Goal: Task Accomplishment & Management: Manage account settings

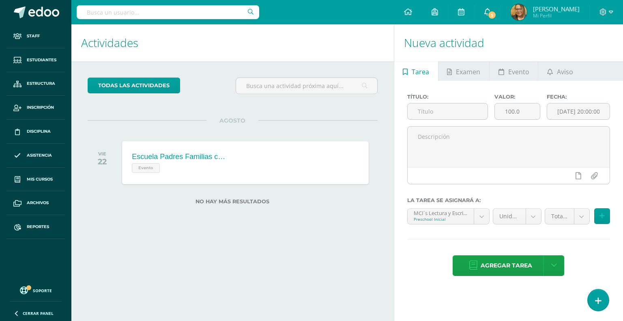
click at [496, 14] on span "5" at bounding box center [491, 15] width 9 height 9
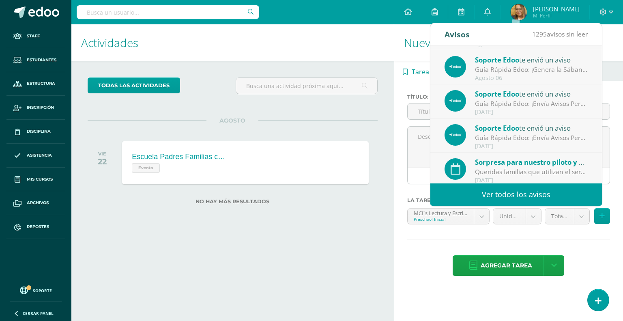
scroll to position [135, 0]
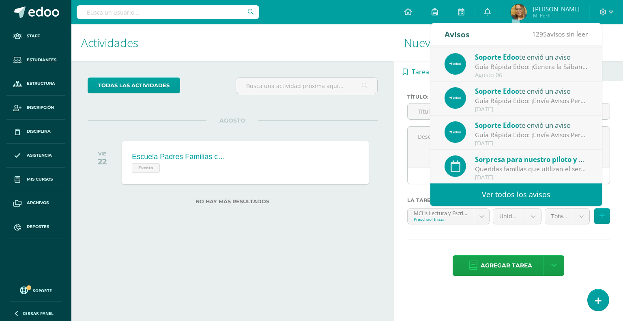
click at [376, 245] on div "Actividades Actividad todas las Actividades No tienes actividades Échale un vis…" at bounding box center [231, 172] width 326 height 296
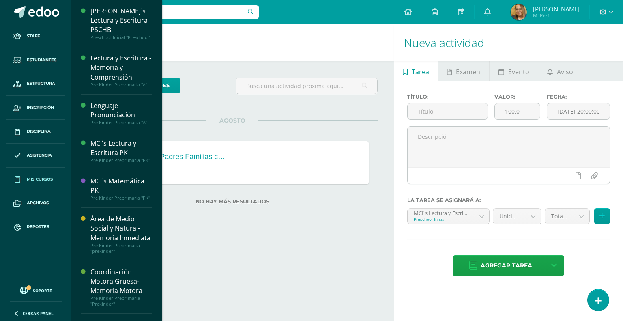
click at [45, 179] on span "Mis cursos" at bounding box center [40, 179] width 26 height 6
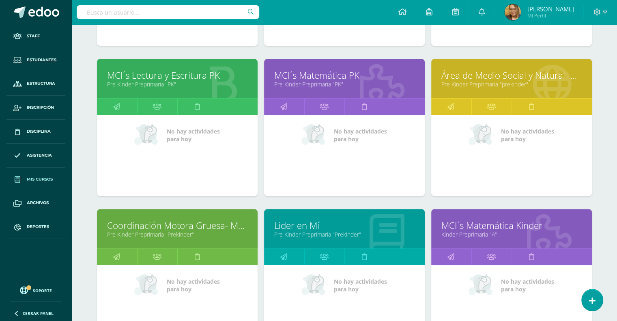
scroll to position [243, 0]
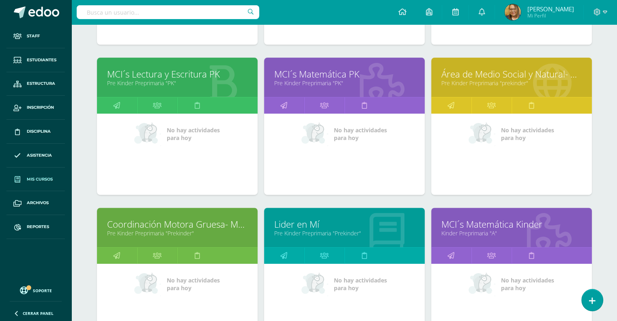
click at [501, 80] on link "Pre Kinder Preprimaria "prekinder"" at bounding box center [511, 83] width 140 height 8
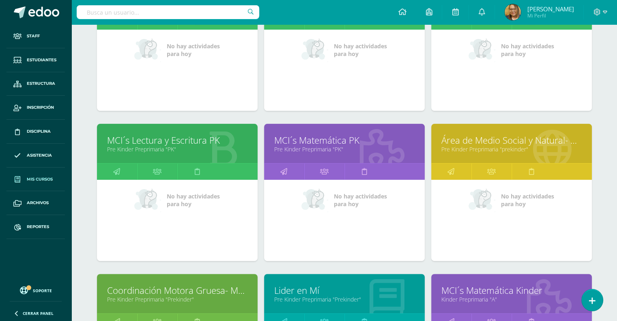
scroll to position [178, 0]
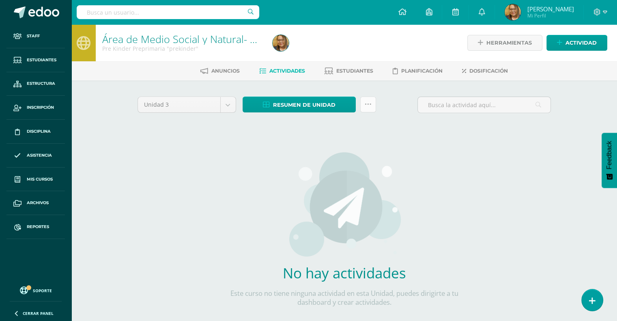
click at [370, 105] on icon at bounding box center [368, 104] width 7 height 7
click at [395, 108] on div "Unidad 3 Unidad 1 Unidad 2 Unidad 3 Unidad 4 Resumen de unidad Descargar como H…" at bounding box center [344, 108] width 420 height 23
click at [478, 73] on span "Dosificación" at bounding box center [488, 71] width 39 height 6
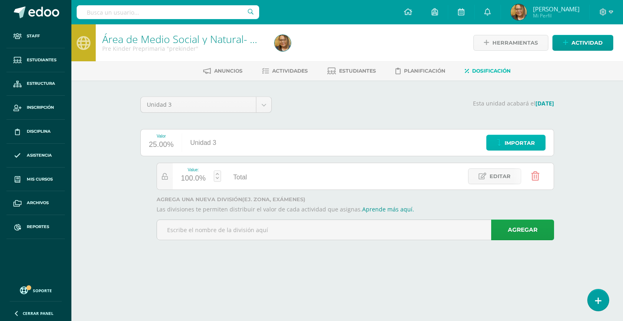
click at [509, 139] on span "Importar" at bounding box center [519, 142] width 30 height 15
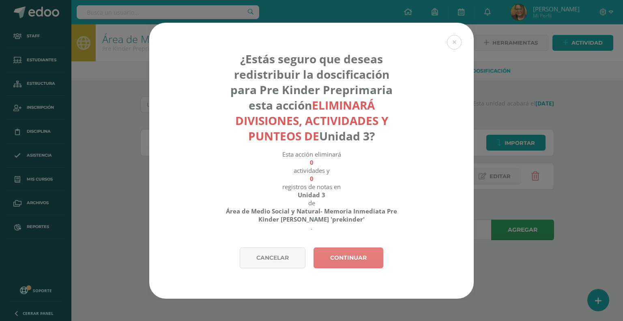
click at [339, 257] on link "Continuar" at bounding box center [348, 257] width 70 height 21
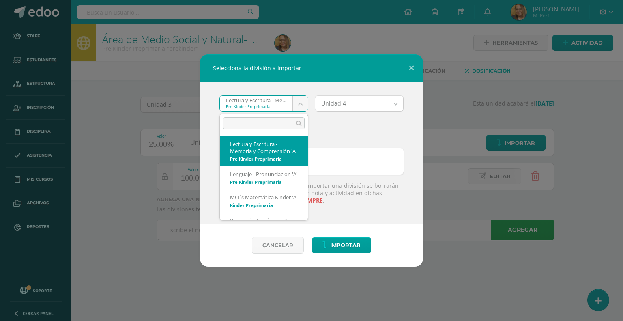
click at [302, 105] on body "Selecciona la división a importar Lectura y Escritura - Memoria y Comprensión '…" at bounding box center [311, 131] width 623 height 263
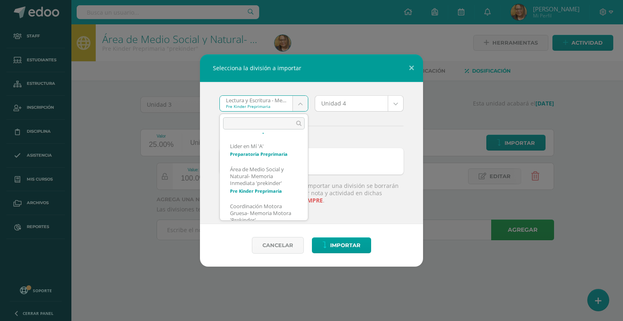
scroll to position [167, 0]
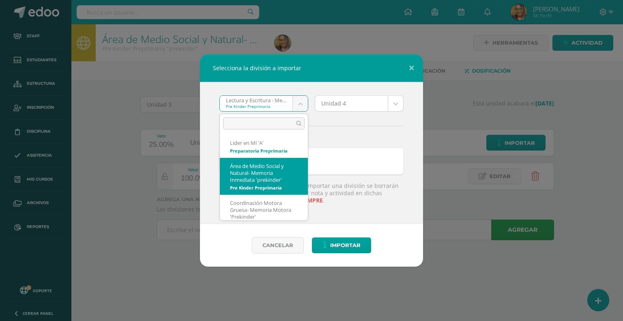
select select "1375"
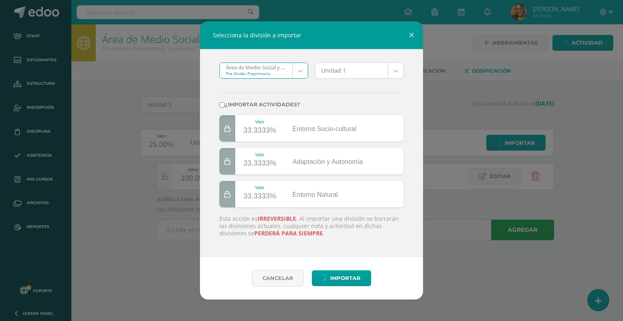
click at [394, 68] on body "Selecciona la división a importar Área de Medio Social y Natural- Memoria Inmed…" at bounding box center [311, 131] width 623 height 263
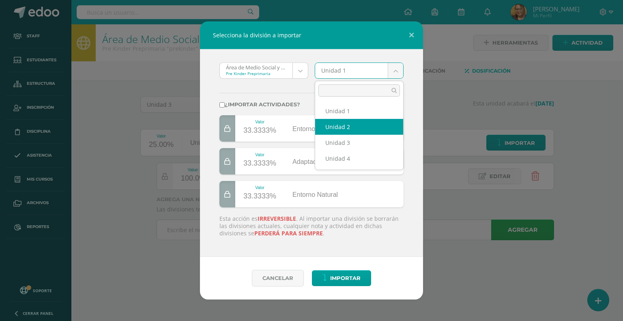
select select "60754"
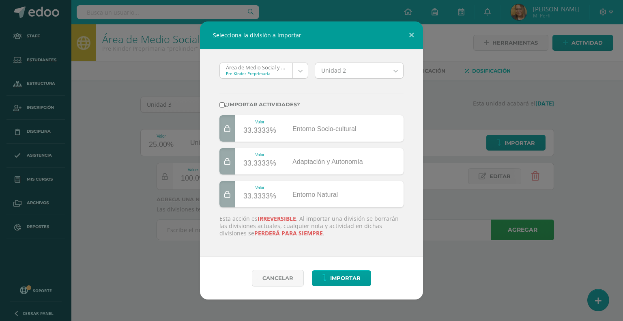
click at [268, 103] on label "¿Importar actividades?" at bounding box center [311, 104] width 184 height 6
click at [225, 103] on input "¿Importar actividades?" at bounding box center [221, 104] width 5 height 5
checkbox input "true"
click at [335, 280] on span "Importar" at bounding box center [345, 277] width 30 height 15
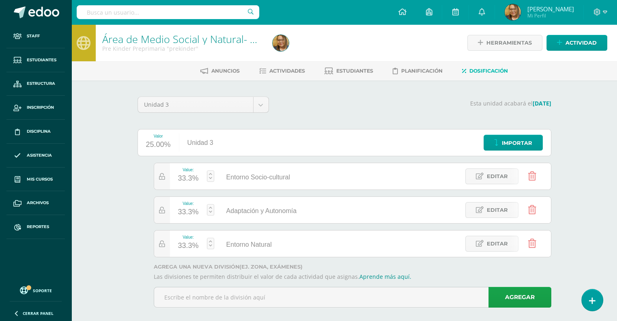
click at [579, 163] on div "Área de Medio Social y Natural- Memoria Inmediata Pre Kinder Preprimaria "preki…" at bounding box center [343, 177] width 545 height 306
click at [292, 72] on span "Actividades" at bounding box center [287, 71] width 36 height 6
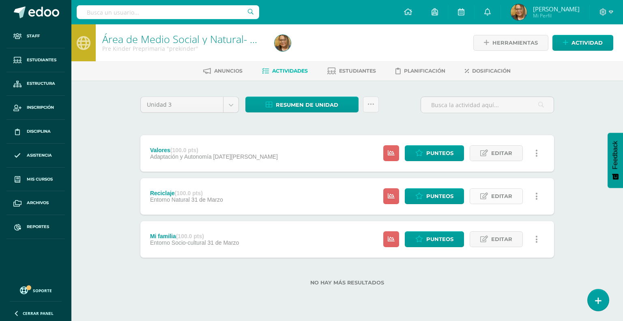
click at [499, 197] on span "Editar" at bounding box center [501, 196] width 21 height 15
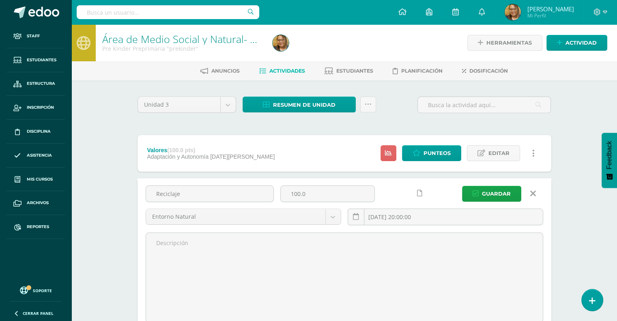
drag, startPoint x: 193, startPoint y: 196, endPoint x: 112, endPoint y: 207, distance: 82.3
click at [112, 207] on div "Área de Medio Social y Natural- Memoria Inmediata Pre Kinder Preprimaria "preki…" at bounding box center [343, 225] width 545 height 403
type input "Clasificación de Animales"
click at [417, 214] on input "[DATE] 20:00:00" at bounding box center [445, 217] width 195 height 16
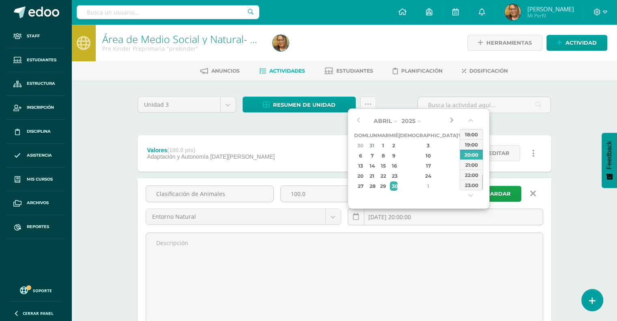
click at [453, 120] on button "button" at bounding box center [451, 121] width 8 height 12
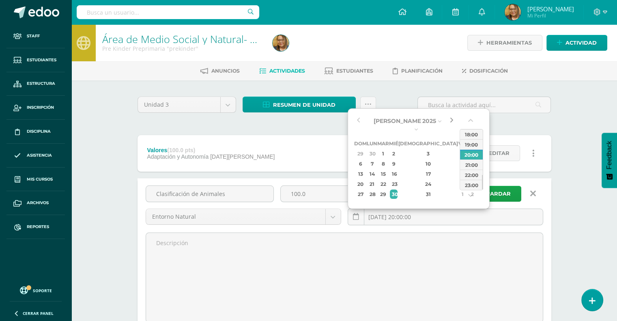
click at [453, 120] on button "button" at bounding box center [451, 121] width 8 height 12
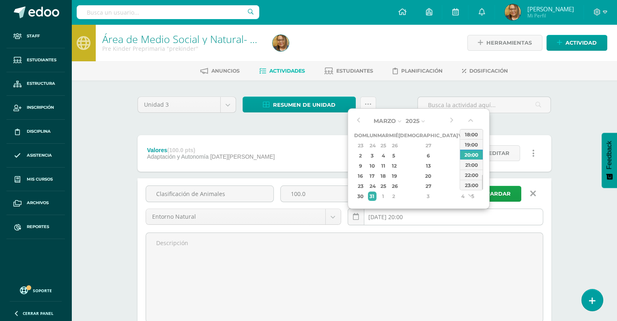
click at [432, 217] on input "[DATE] 20:00" at bounding box center [445, 217] width 195 height 16
click at [451, 120] on button "button" at bounding box center [451, 121] width 8 height 12
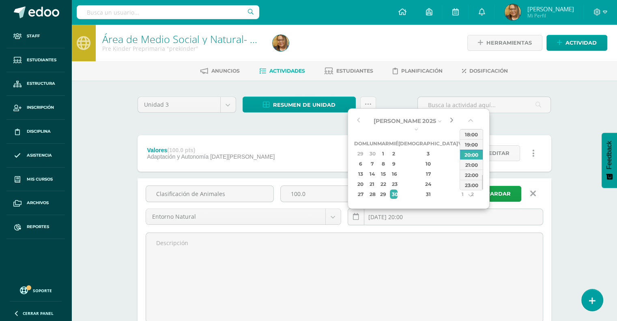
click at [451, 120] on button "button" at bounding box center [451, 121] width 8 height 12
click at [376, 156] on div "4" at bounding box center [372, 155] width 9 height 9
type input "[DATE] 20:00"
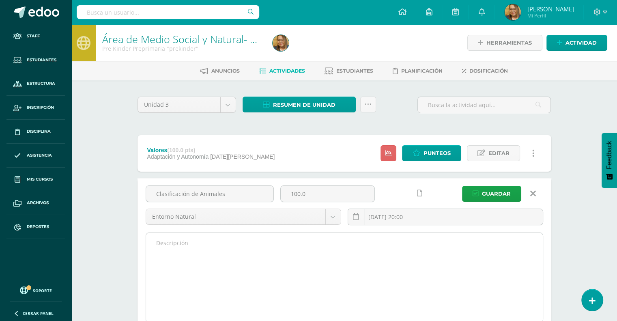
click at [399, 247] on textarea at bounding box center [344, 277] width 397 height 89
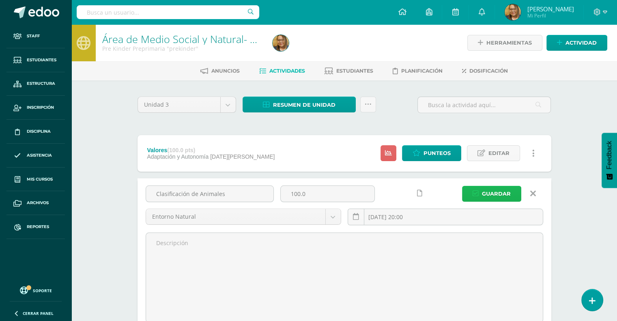
click at [481, 191] on button "Guardar" at bounding box center [491, 194] width 59 height 16
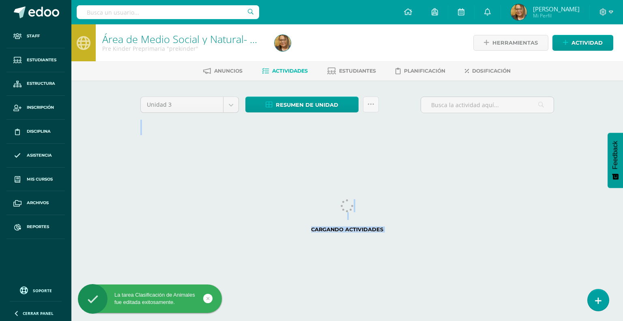
click at [346, 151] on html "La tarea Clasificación de Animales fue editada exitosamente. Staff Estudiantes …" at bounding box center [311, 75] width 623 height 151
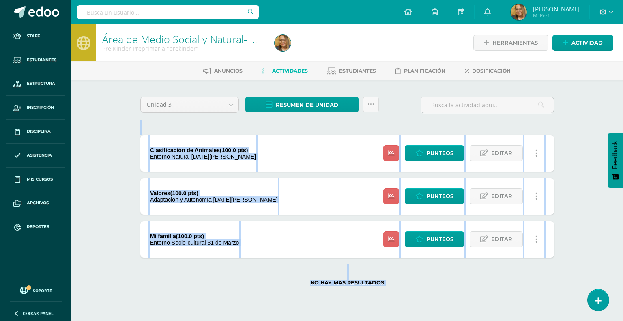
click at [279, 274] on div "No hay más resultados" at bounding box center [347, 276] width 414 height 38
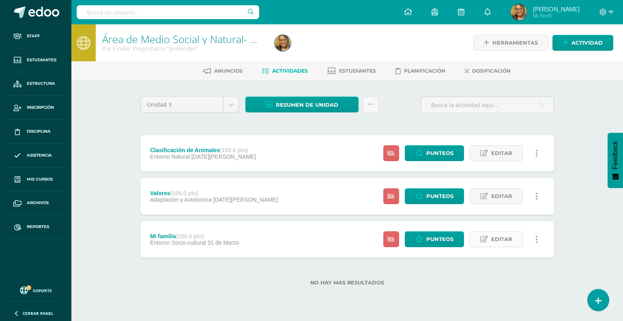
click at [493, 242] on span "Editar" at bounding box center [501, 239] width 21 height 15
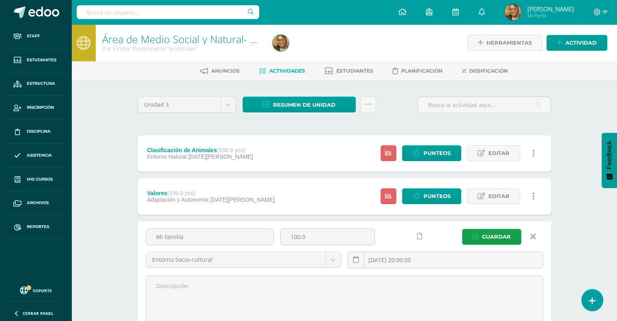
drag, startPoint x: 219, startPoint y: 238, endPoint x: 69, endPoint y: 257, distance: 151.3
click at [69, 257] on body "La tarea Clasificación de Animales fue editada exitosamente. Staff Estudiantes …" at bounding box center [308, 213] width 617 height 427
type input "Partes de la Casa"
click at [390, 260] on input "2025-03-31 20:00:00" at bounding box center [445, 260] width 195 height 16
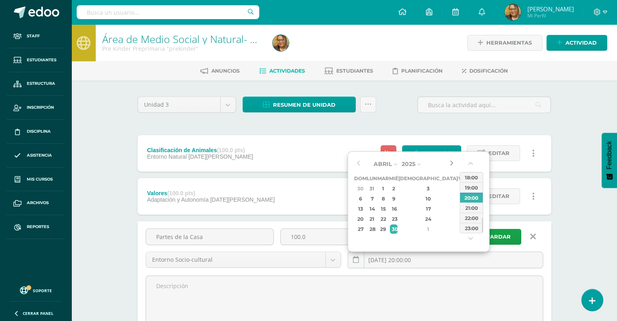
click at [453, 162] on button "button" at bounding box center [451, 164] width 8 height 12
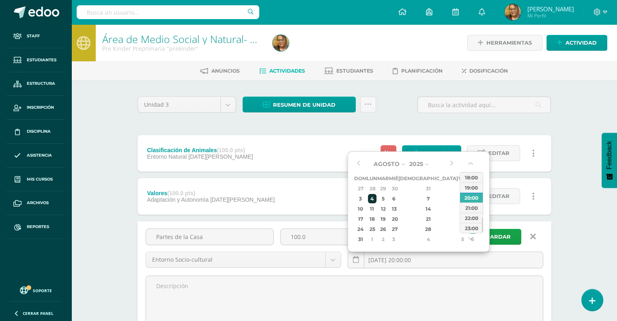
click at [374, 199] on div "4" at bounding box center [372, 198] width 9 height 9
type input "2025-08-04 20:00"
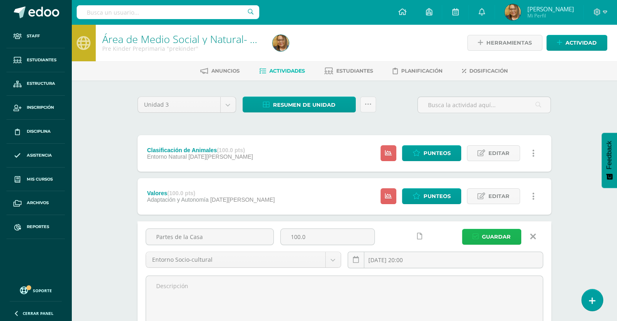
click at [506, 234] on span "Guardar" at bounding box center [496, 236] width 29 height 15
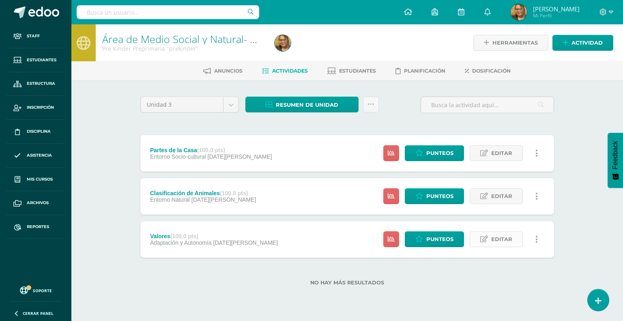
click at [484, 241] on icon at bounding box center [484, 239] width 8 height 7
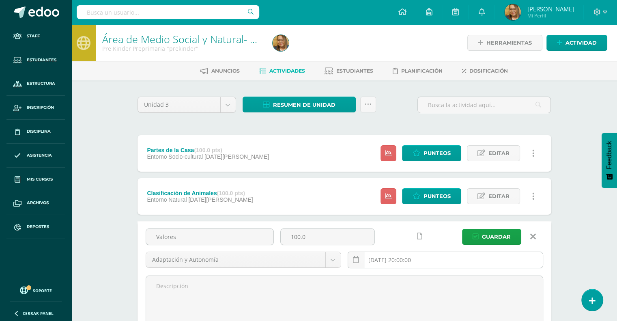
click at [408, 259] on input "2025-04-28 20:00:00" at bounding box center [445, 260] width 195 height 16
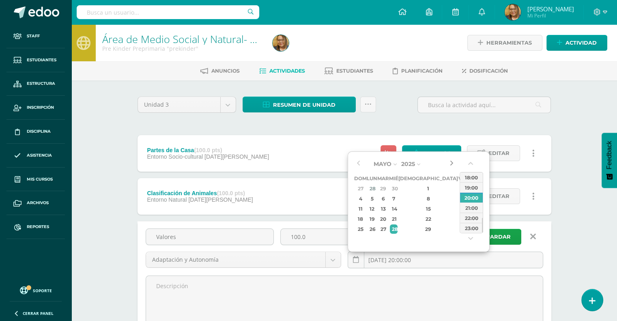
click at [453, 162] on button "button" at bounding box center [451, 164] width 8 height 12
click at [376, 199] on div "4" at bounding box center [372, 198] width 9 height 9
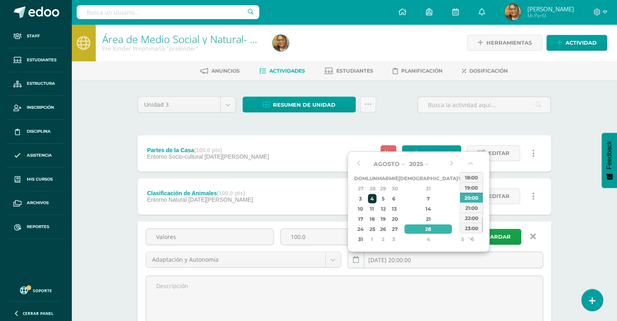
type input "2025-08-04 20:00"
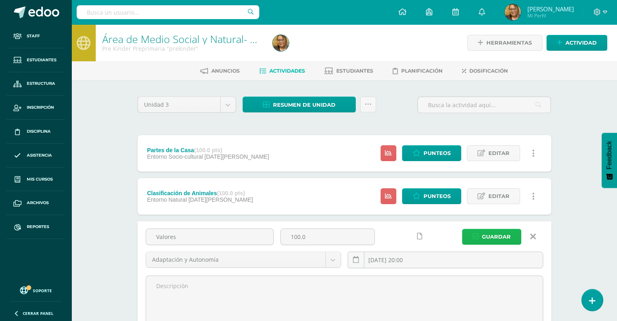
click at [511, 235] on button "Guardar" at bounding box center [491, 237] width 59 height 16
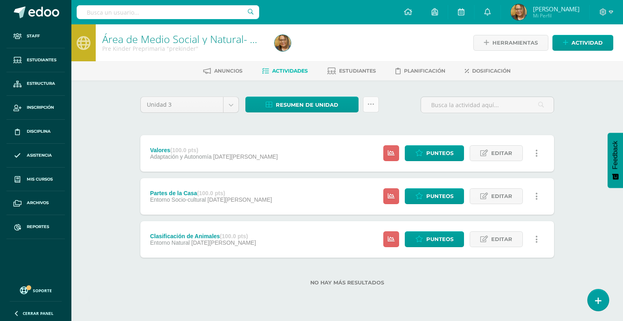
click at [375, 101] on link at bounding box center [371, 105] width 16 height 16
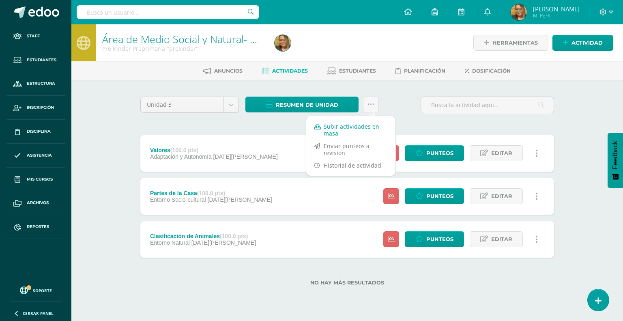
click at [364, 124] on link "Subir actividades en masa" at bounding box center [350, 129] width 89 height 19
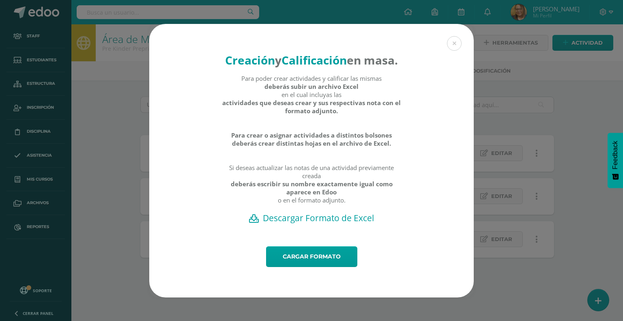
click at [341, 223] on h2 "Descargar Formato de Excel" at bounding box center [311, 217] width 296 height 11
click at [452, 37] on button at bounding box center [454, 43] width 15 height 15
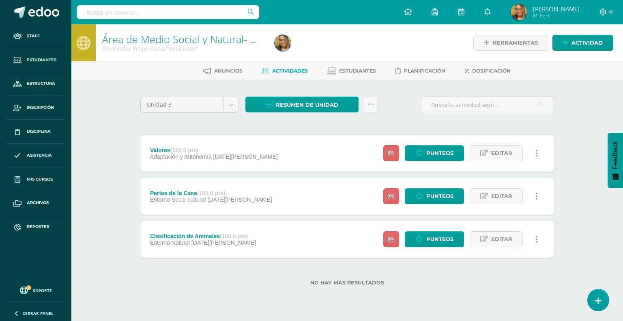
click at [102, 124] on div "Área de Medio Social y Natural- Memoria Inmediata Pre Kinder Preprimaria "preki…" at bounding box center [346, 167] width 551 height 287
click at [373, 105] on icon at bounding box center [370, 104] width 7 height 7
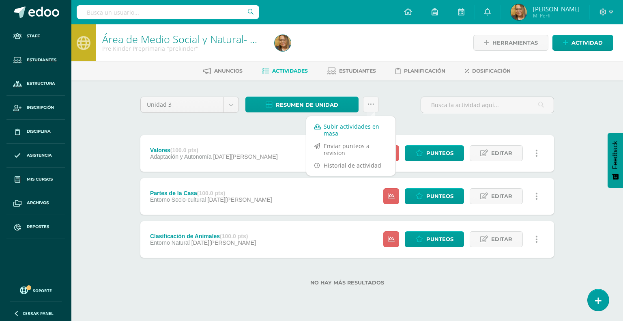
click at [358, 129] on link "Subir actividades en masa" at bounding box center [350, 129] width 89 height 19
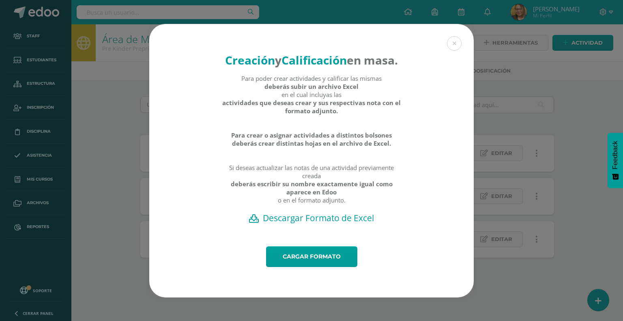
click at [312, 223] on h2 "Descargar Formato de Excel" at bounding box center [311, 217] width 296 height 11
click at [452, 36] on button at bounding box center [454, 43] width 15 height 15
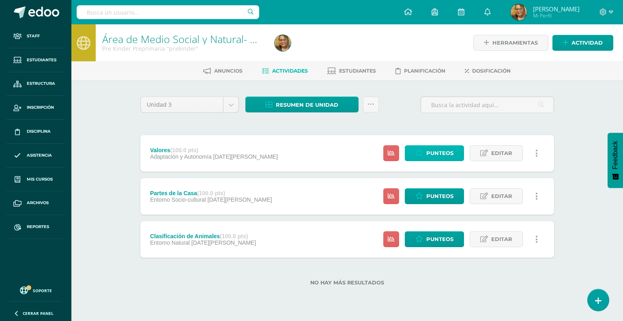
click at [422, 158] on link "Punteos" at bounding box center [434, 153] width 59 height 16
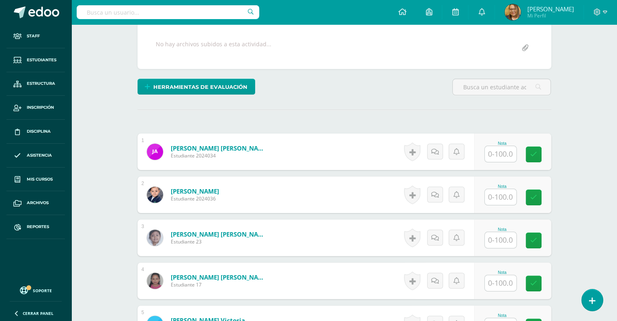
scroll to position [161, 0]
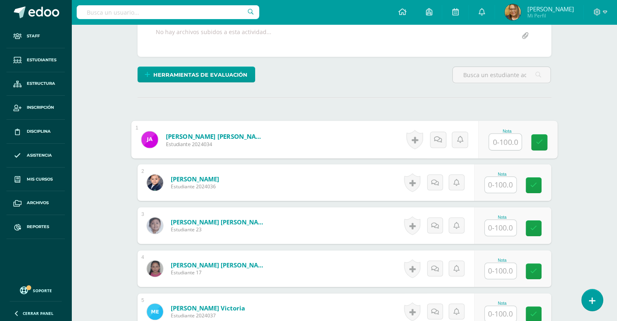
click at [499, 138] on input "text" at bounding box center [505, 142] width 32 height 16
type input "100"
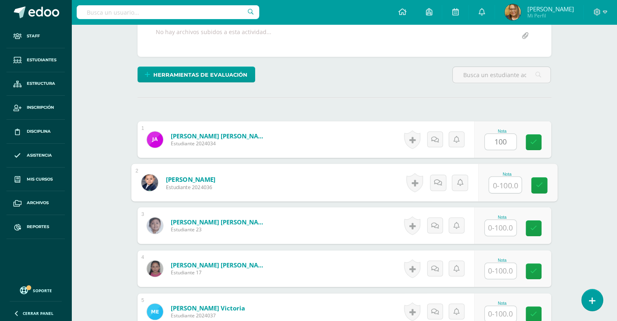
scroll to position [161, 0]
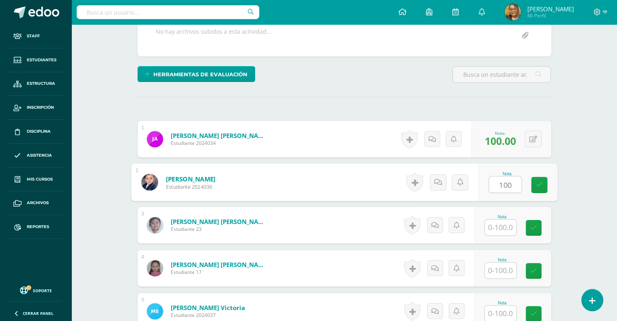
type input "100"
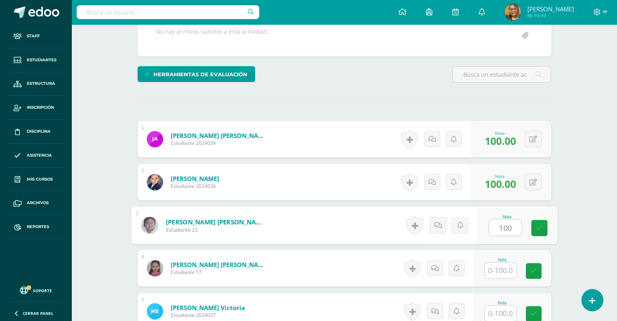
type input "100"
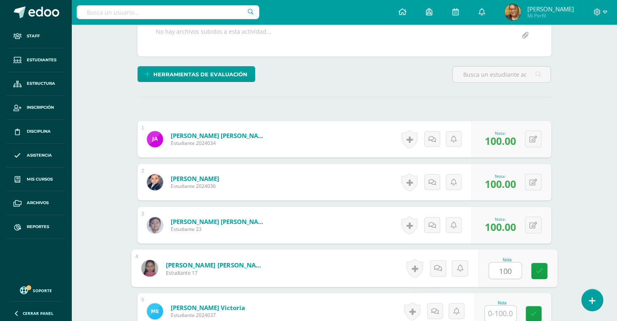
type input "100"
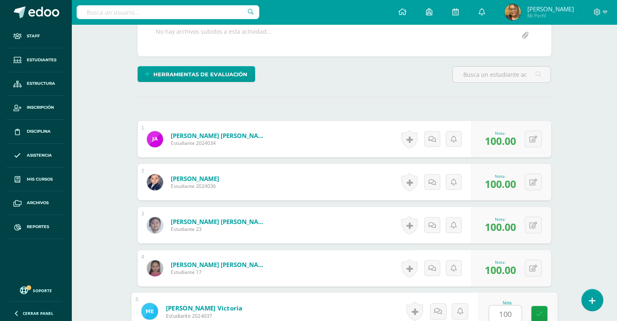
type input "100"
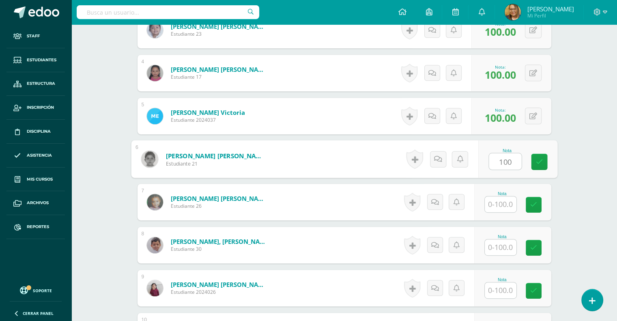
type input "100"
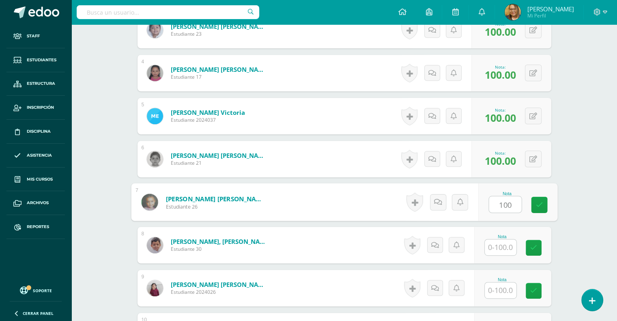
type input "100"
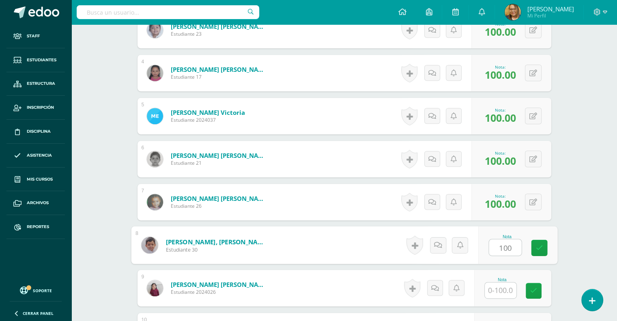
type input "100"
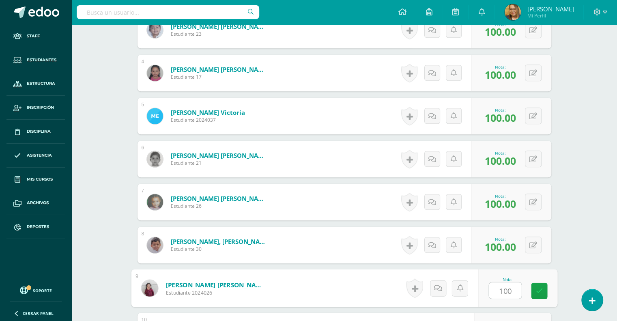
type input "100"
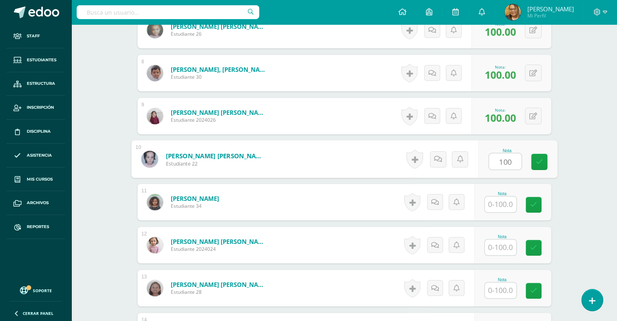
type input "100"
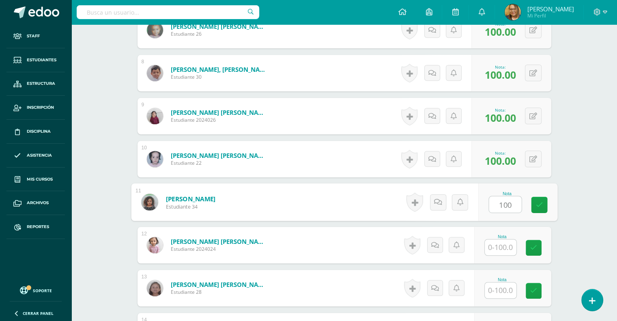
type input "100"
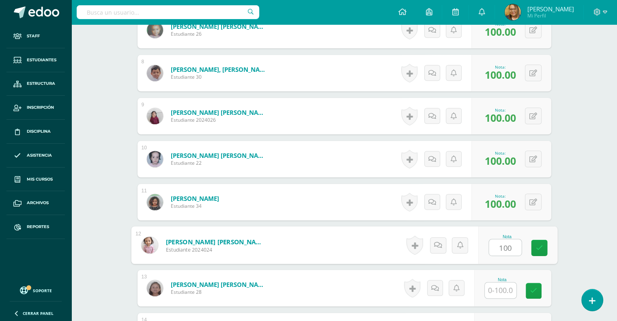
type input "100"
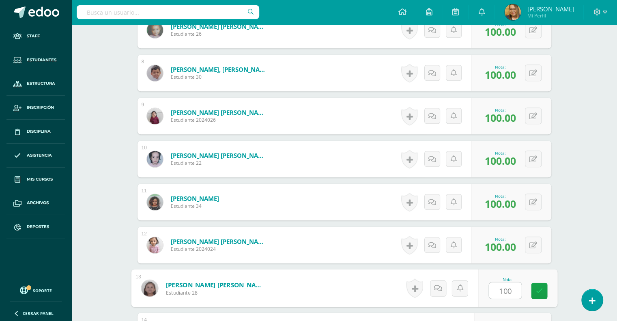
type input "100"
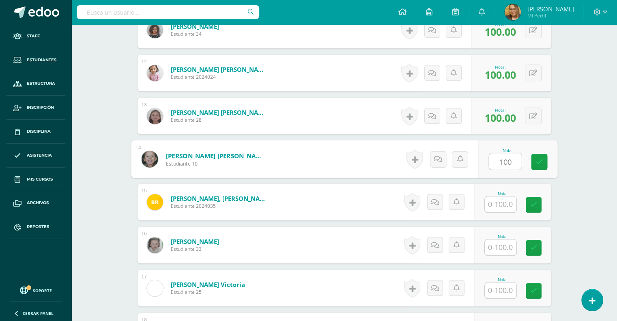
type input "100"
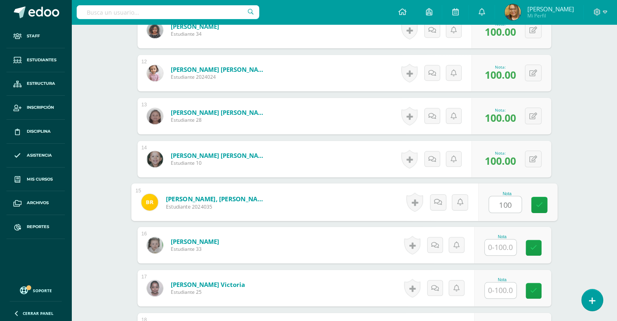
type input "100"
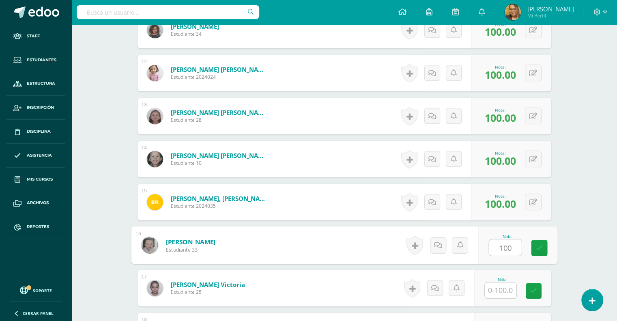
type input "100"
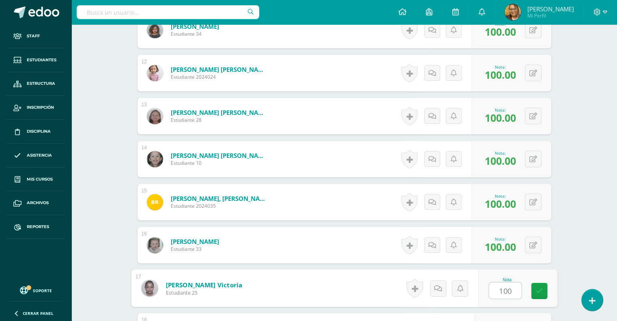
type input "100"
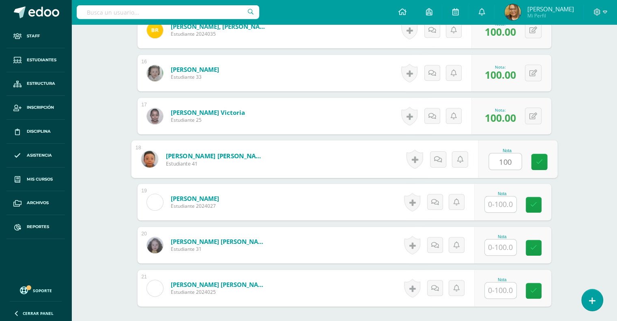
type input "100"
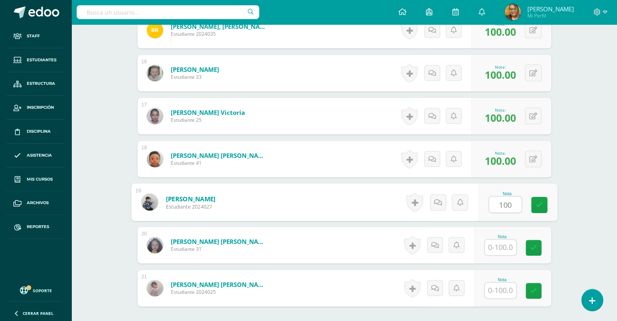
type input "100"
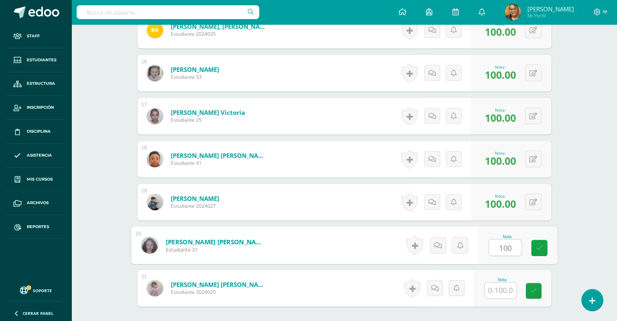
type input "100"
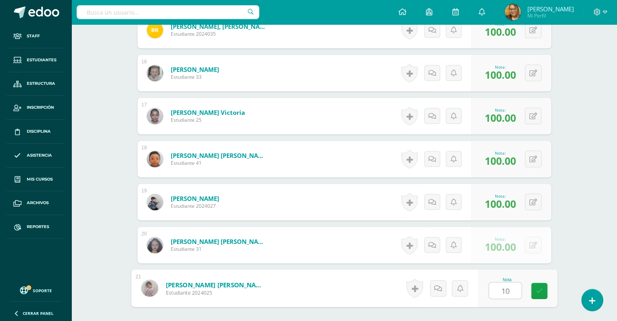
type input "100"
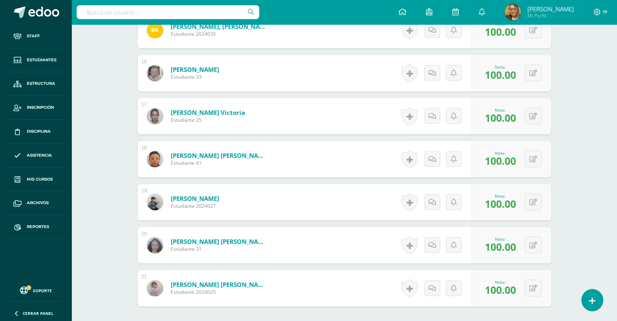
scroll to position [950, 0]
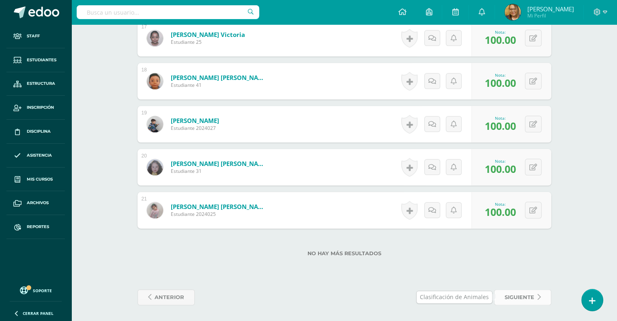
click at [524, 297] on span "siguiente" at bounding box center [519, 297] width 30 height 15
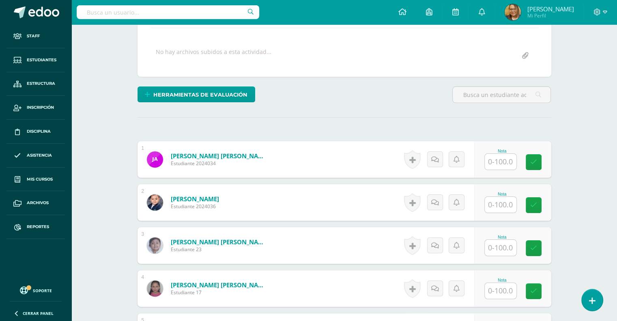
scroll to position [167, 0]
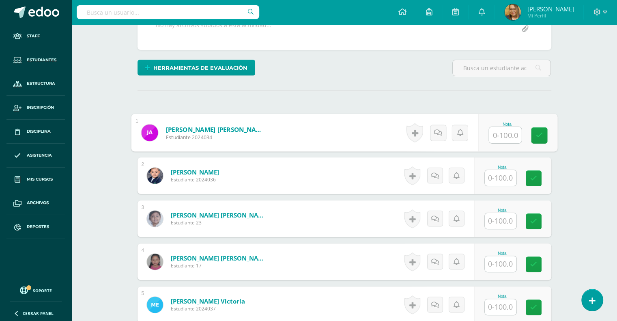
click at [509, 132] on input "text" at bounding box center [505, 135] width 32 height 16
type input "100"
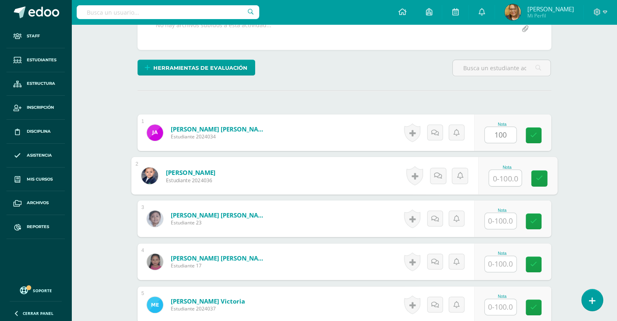
scroll to position [168, 0]
type input "100"
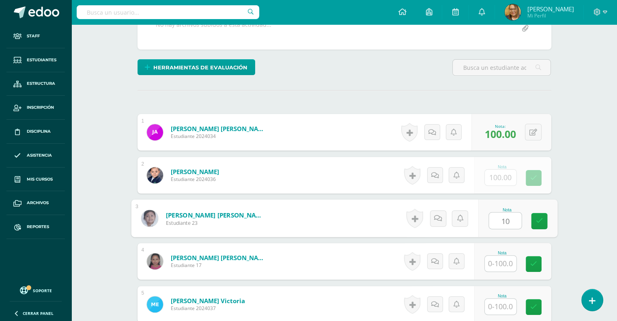
scroll to position [168, 0]
type input "100"
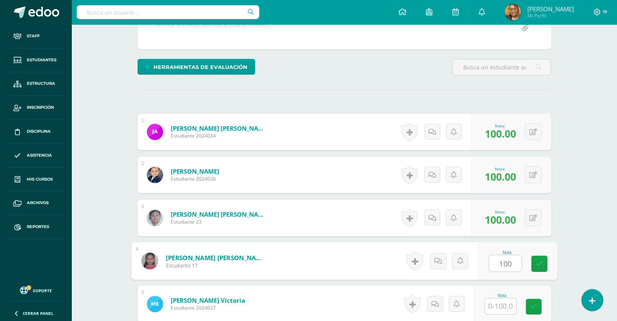
type input "100"
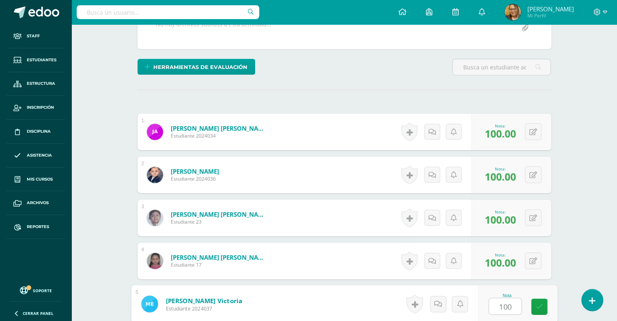
type input "100"
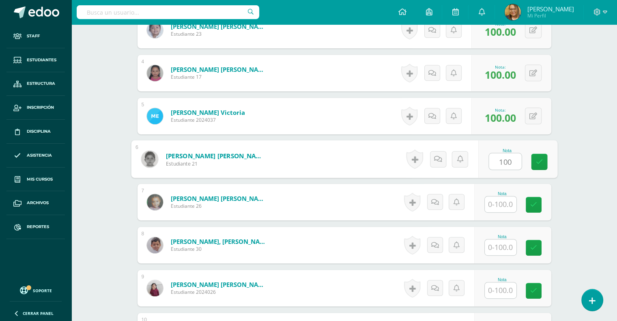
type input "100"
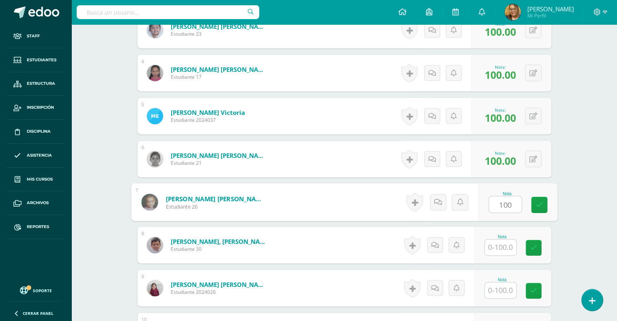
type input "100"
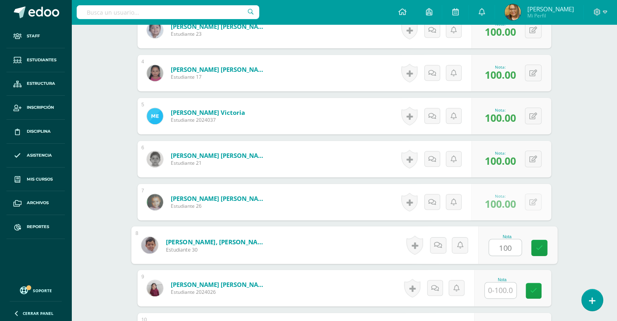
type input "100"
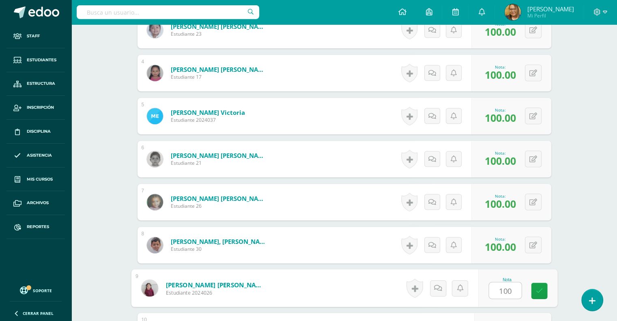
type input "100"
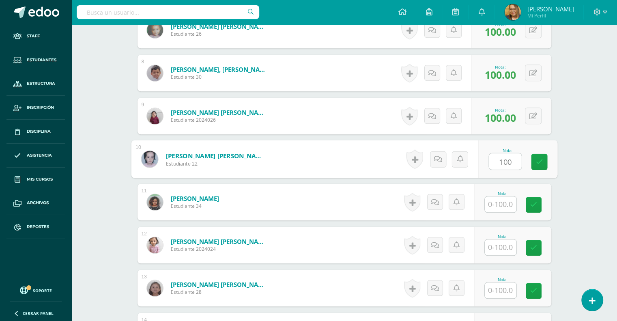
type input "100"
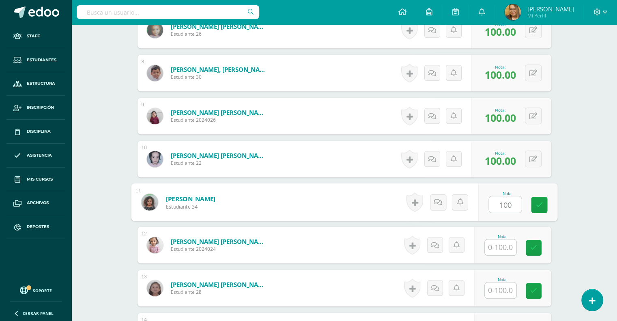
type input "100"
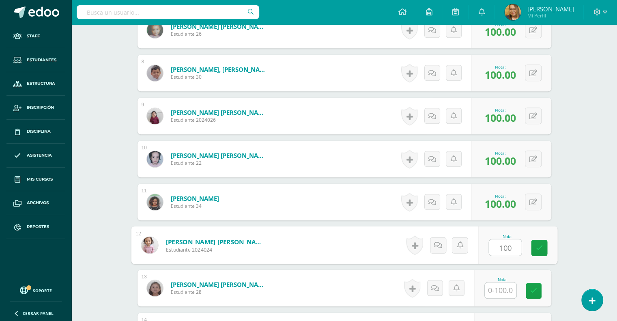
type input "100"
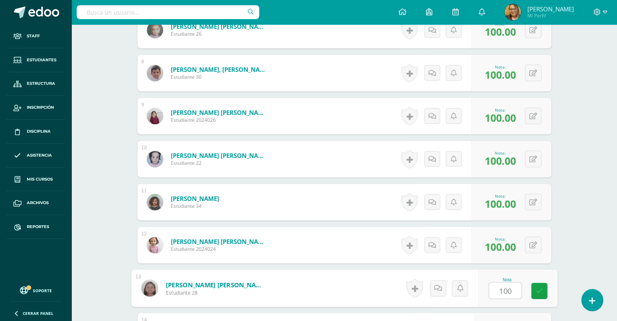
type input "100"
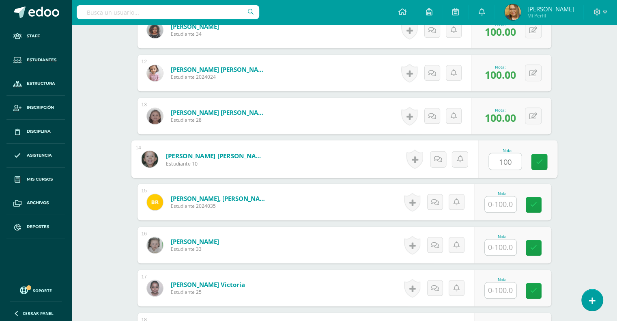
type input "100"
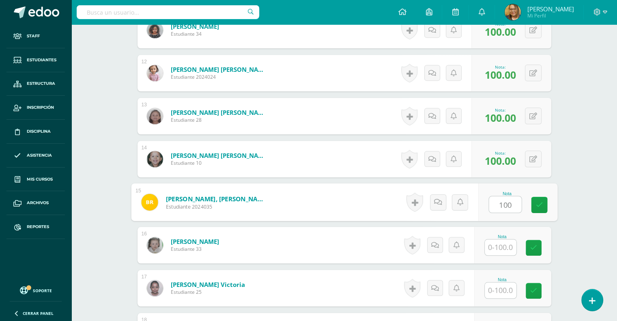
type input "100"
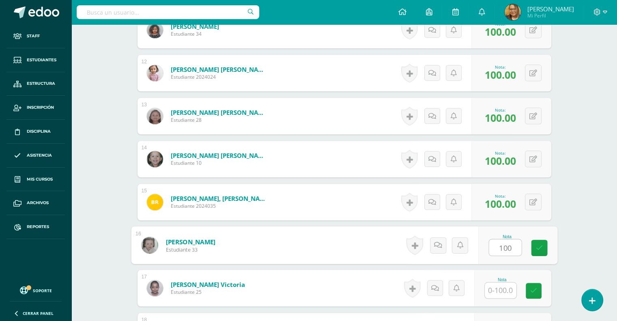
type input "100"
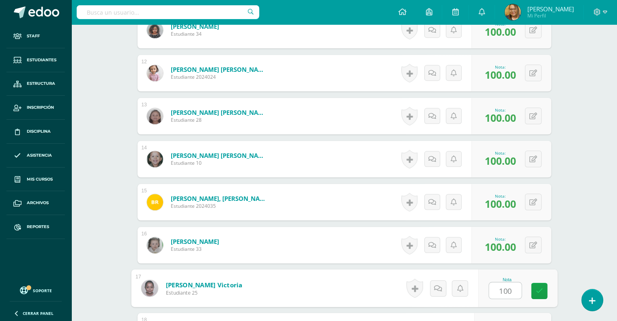
type input "100"
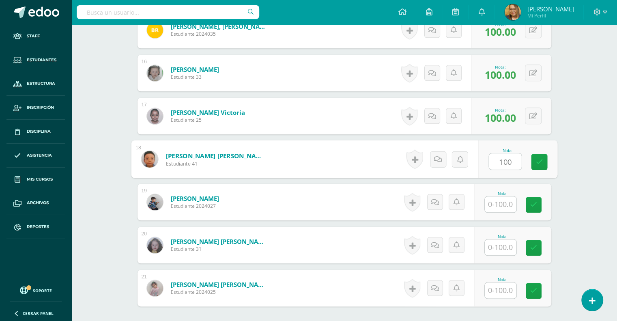
type input "100"
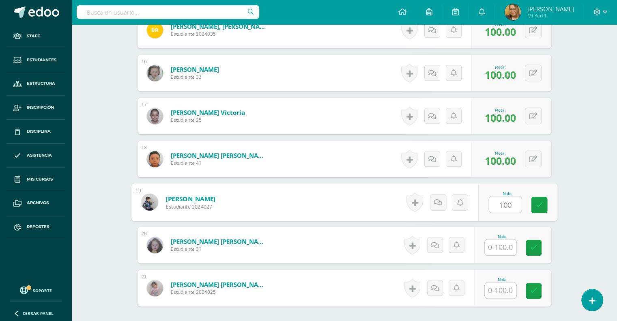
type input "100"
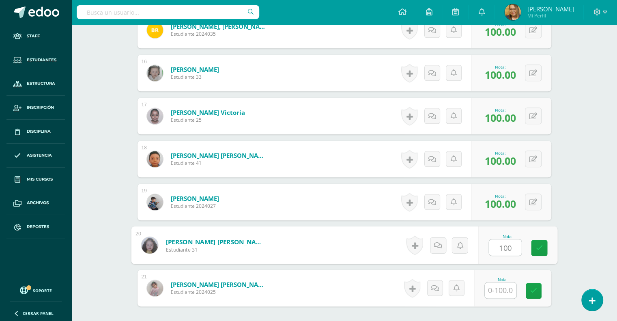
type input "100"
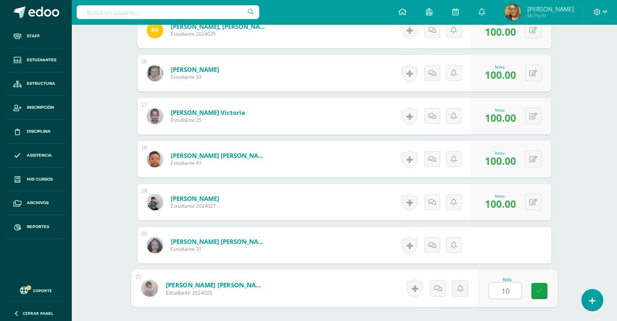
type input "100"
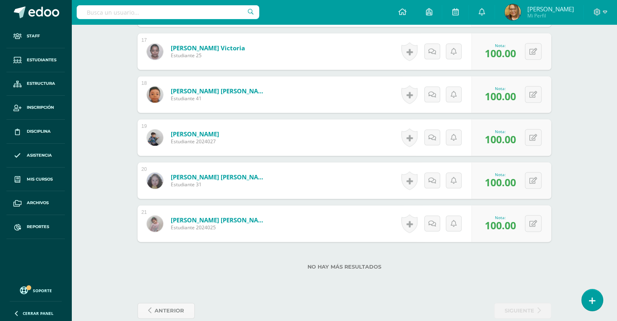
scroll to position [950, 0]
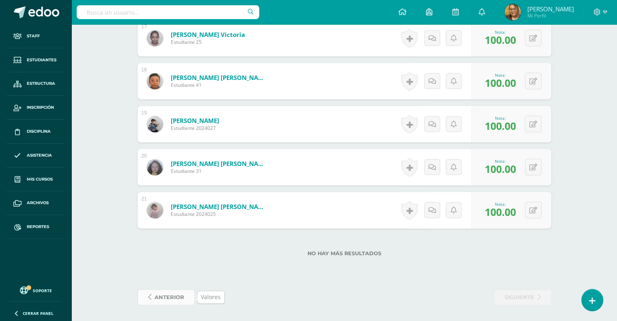
click at [162, 296] on span "anterior" at bounding box center [169, 297] width 30 height 15
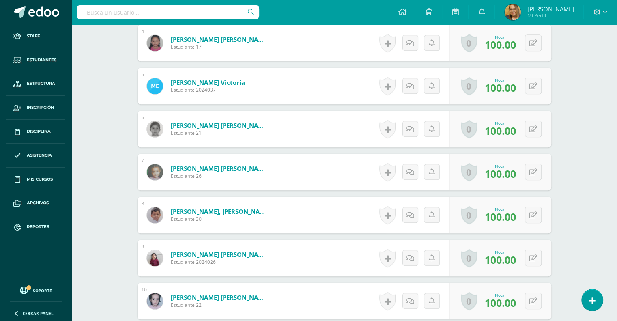
scroll to position [474, 0]
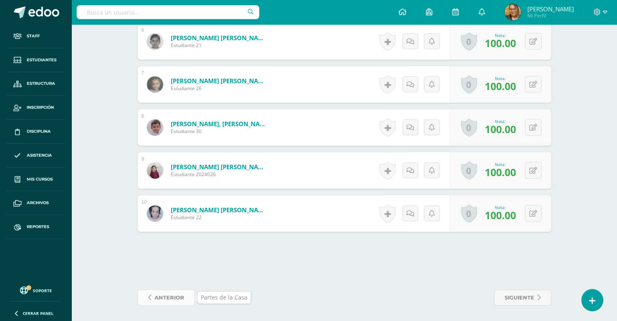
click at [172, 297] on span "anterior" at bounding box center [169, 297] width 30 height 15
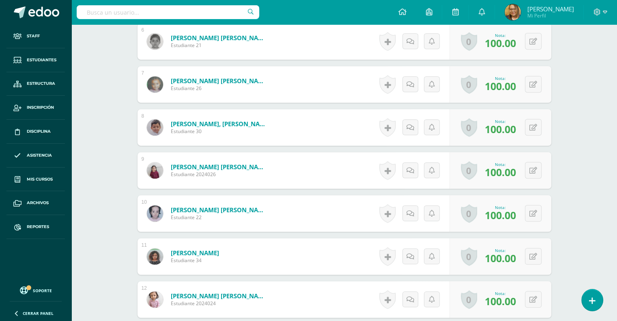
scroll to position [474, 0]
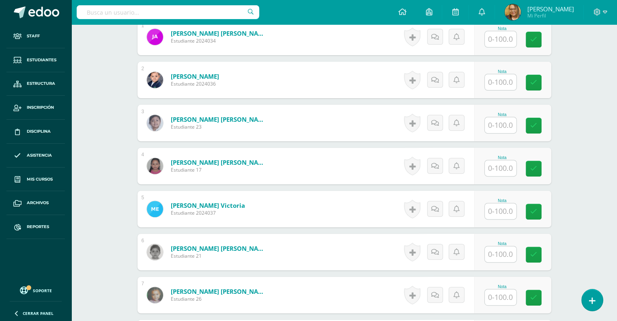
scroll to position [240, 0]
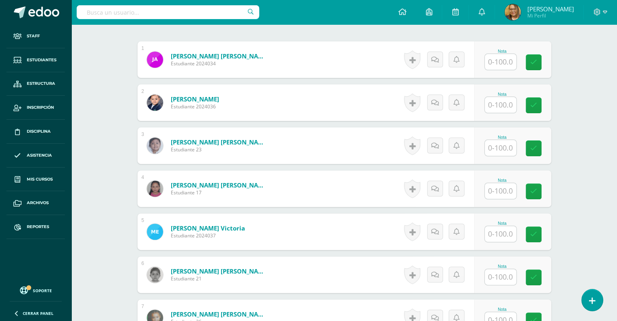
click at [496, 61] on input "text" at bounding box center [501, 62] width 32 height 16
type input "100"
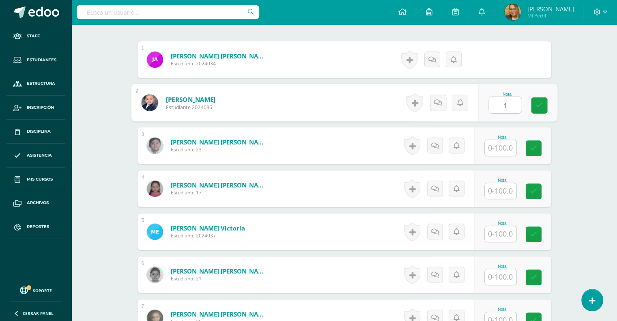
scroll to position [241, 0]
type input "100"
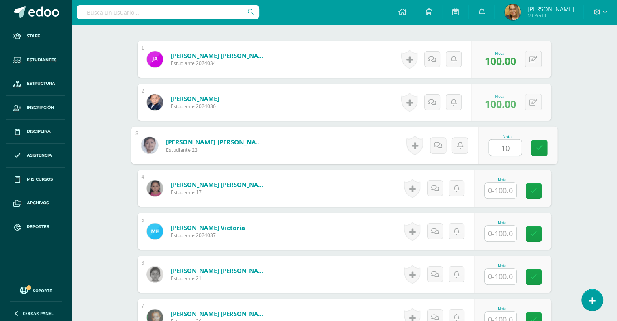
scroll to position [241, 0]
type input "100"
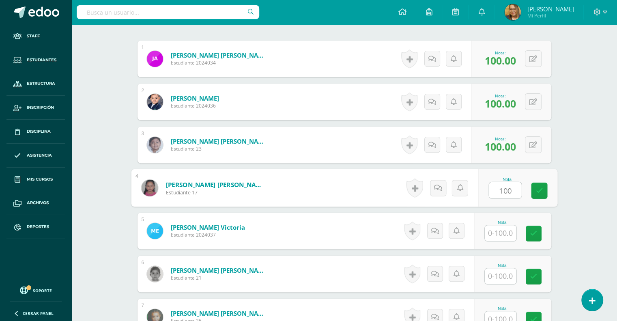
type input "100"
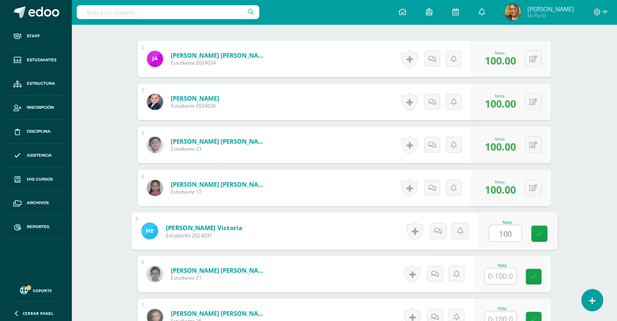
type input "100"
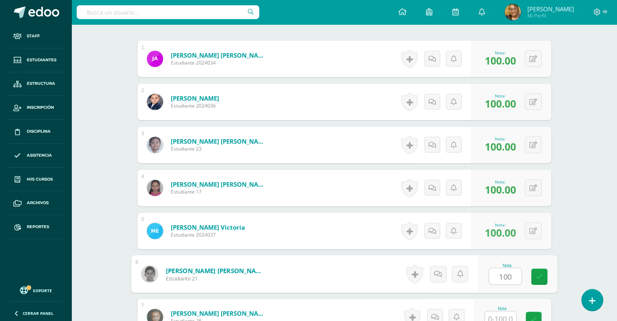
type input "100"
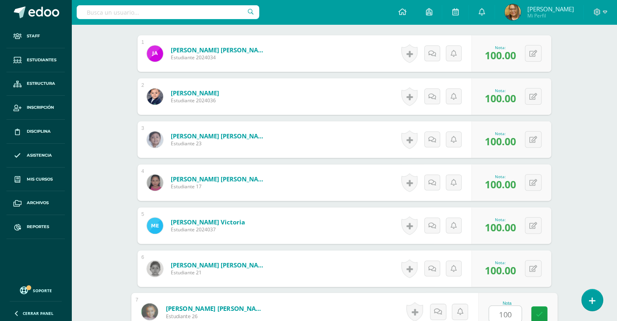
type input "100"
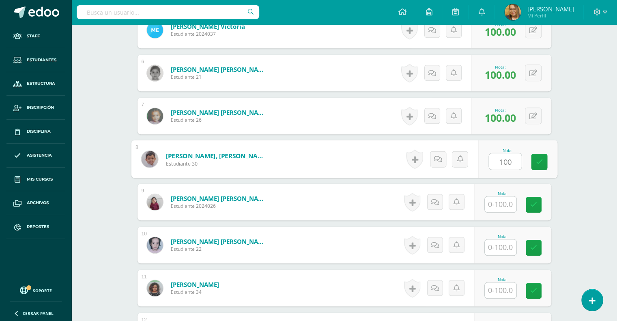
type input "100"
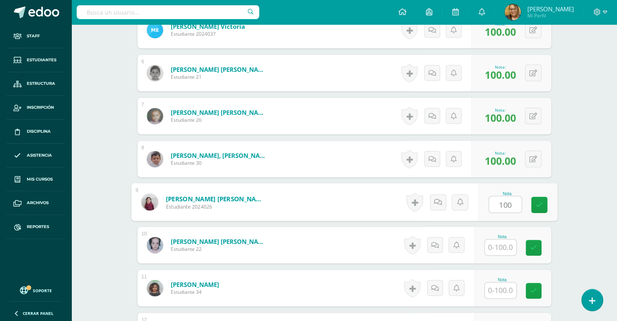
type input "100"
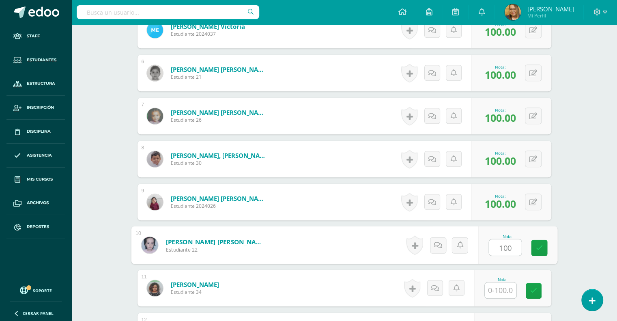
type input "100"
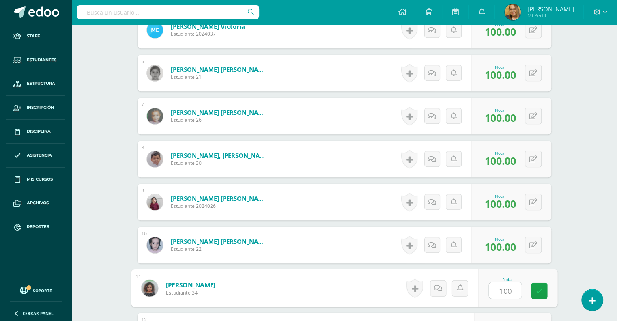
type input "100"
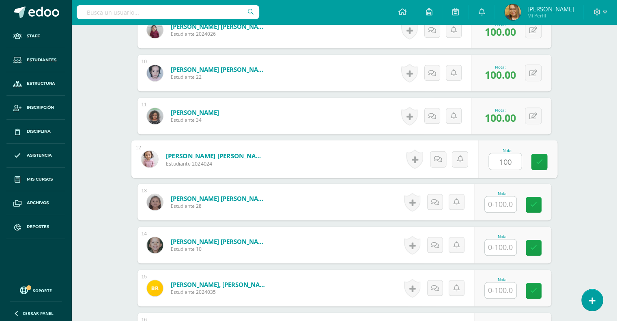
type input "100"
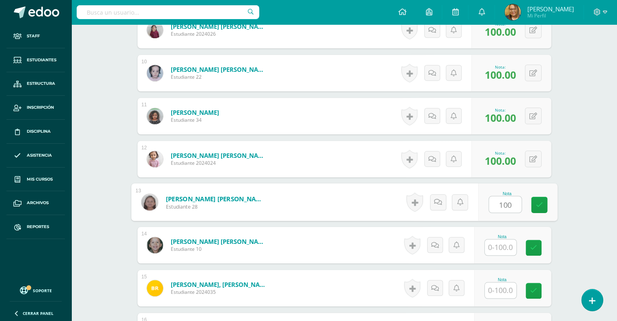
type input "100"
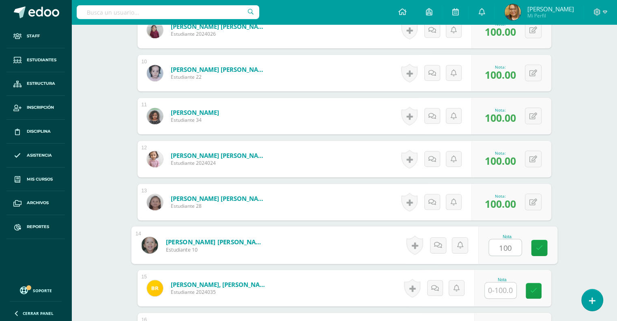
type input "100"
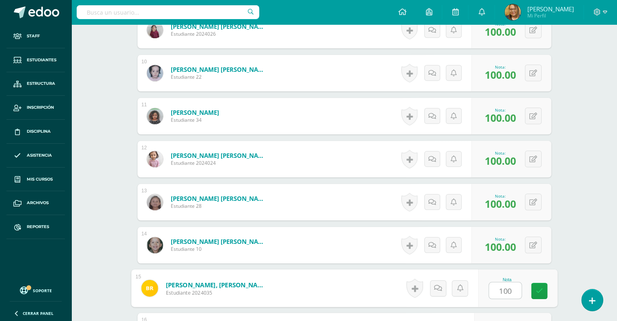
type input "100"
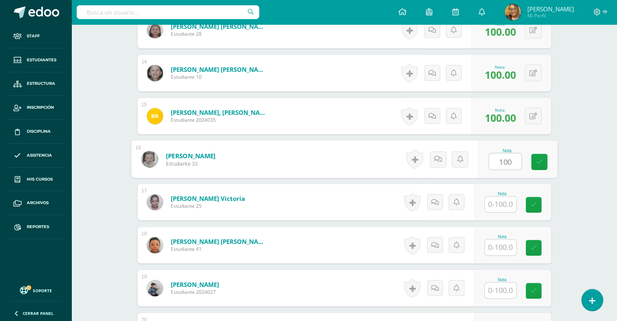
type input "100"
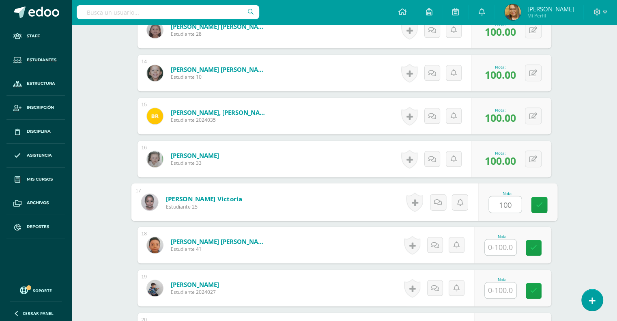
type input "100"
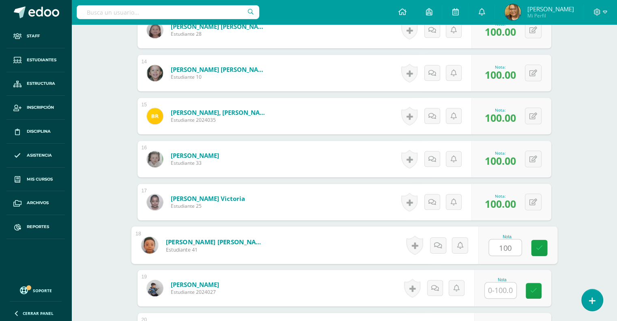
type input "100"
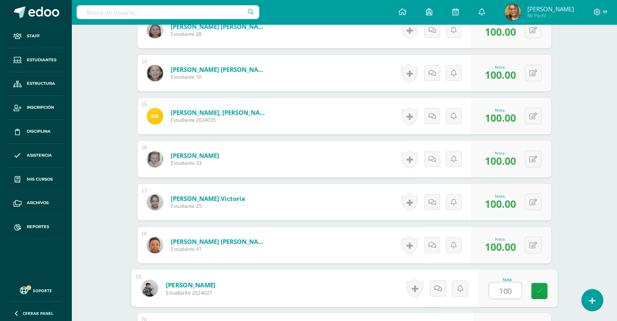
type input "100"
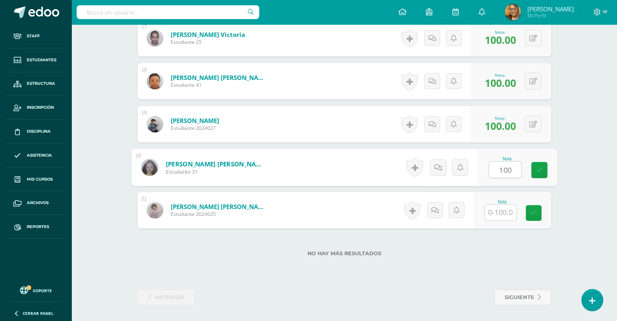
type input "100"
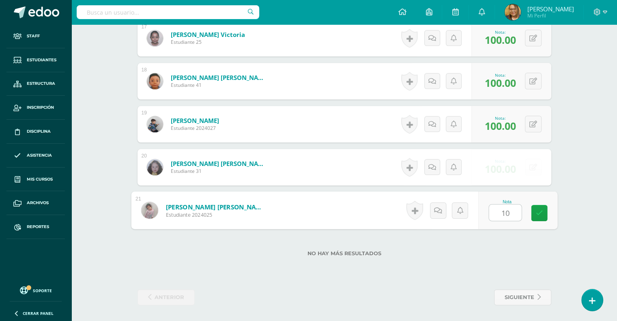
type input "100"
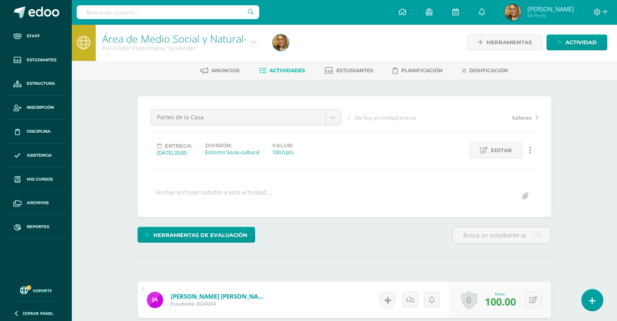
scroll to position [1, 0]
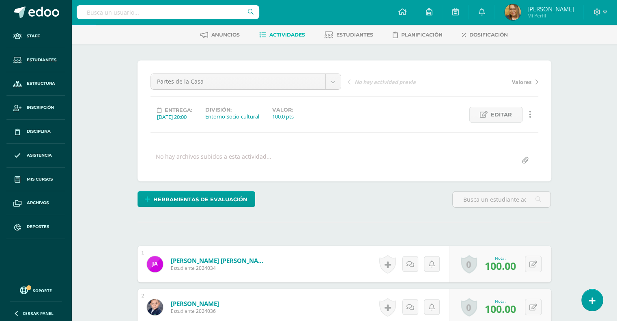
scroll to position [0, 0]
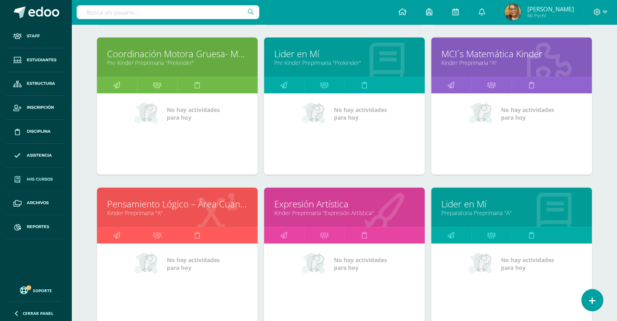
scroll to position [415, 0]
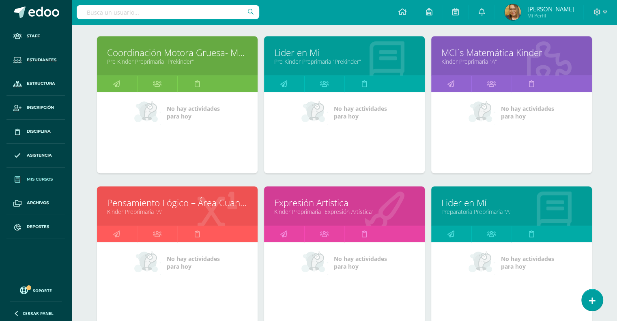
click at [335, 208] on link "Kinder Preprimaria "Expresión Artística"" at bounding box center [344, 212] width 140 height 8
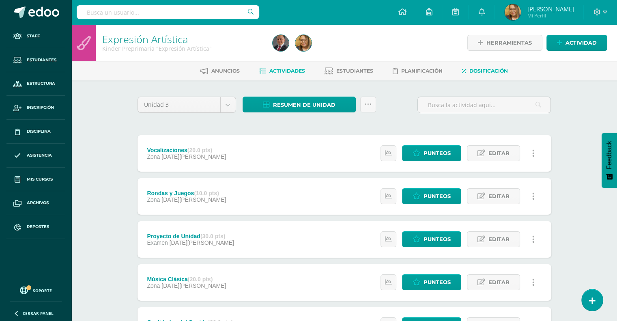
click at [479, 71] on span "Dosificación" at bounding box center [488, 71] width 39 height 6
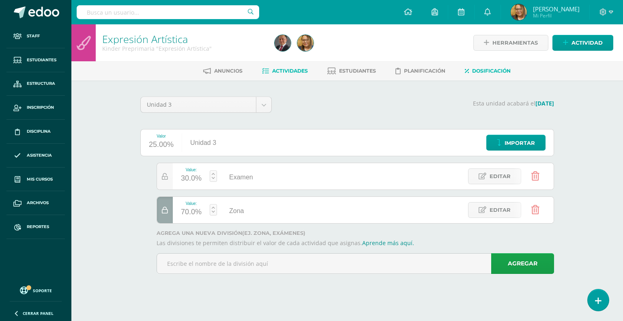
click at [283, 71] on span "Actividades" at bounding box center [290, 71] width 36 height 6
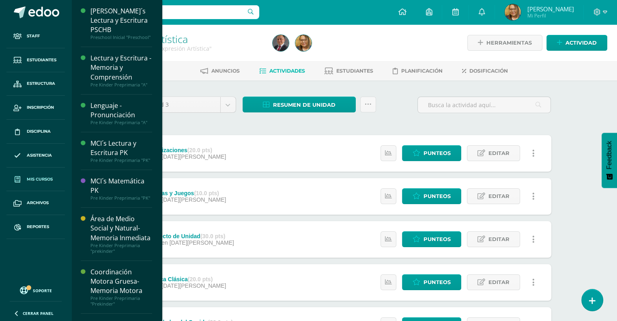
click at [36, 178] on span "Mis cursos" at bounding box center [40, 179] width 26 height 6
